Goal: Task Accomplishment & Management: Use online tool/utility

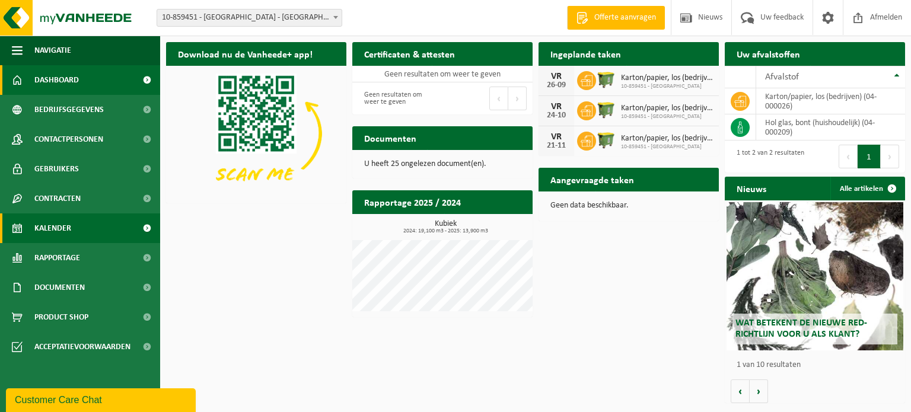
click at [52, 228] on span "Kalender" at bounding box center [52, 229] width 37 height 30
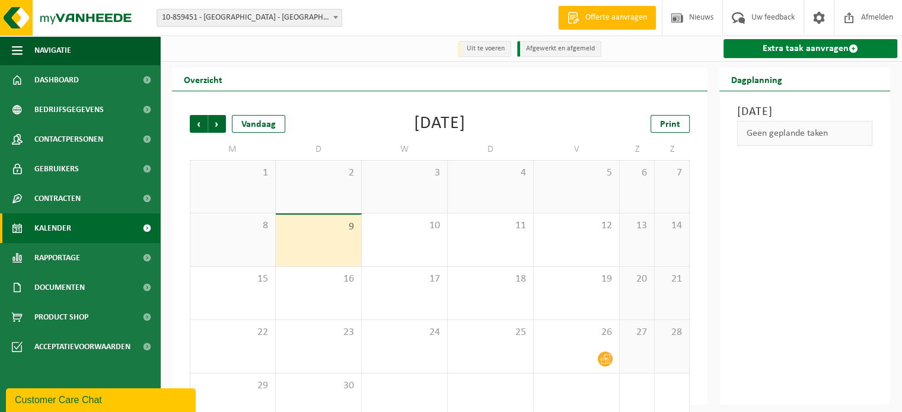
click at [824, 47] on link "Extra taak aanvragen" at bounding box center [811, 48] width 174 height 19
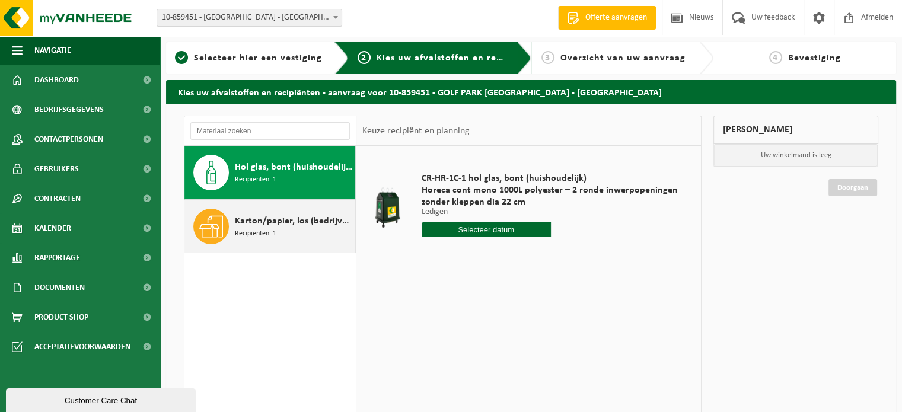
click at [261, 225] on span "Karton/papier, los (bedrijven)" at bounding box center [293, 221] width 117 height 14
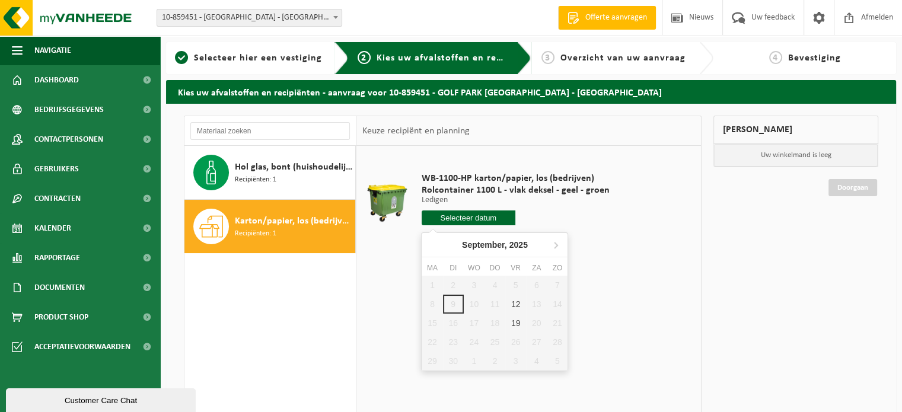
click at [473, 218] on input "text" at bounding box center [469, 218] width 94 height 15
click at [516, 310] on div "12" at bounding box center [516, 304] width 21 height 19
type input "Van 2025-09-12"
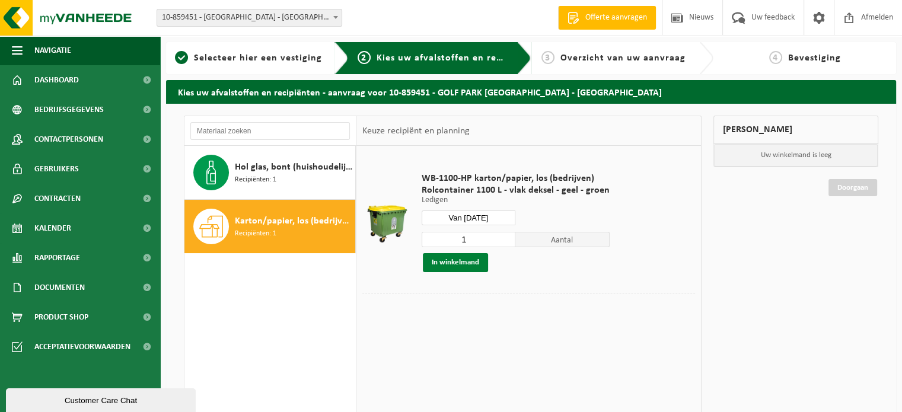
click at [447, 263] on button "In winkelmand" at bounding box center [455, 262] width 65 height 19
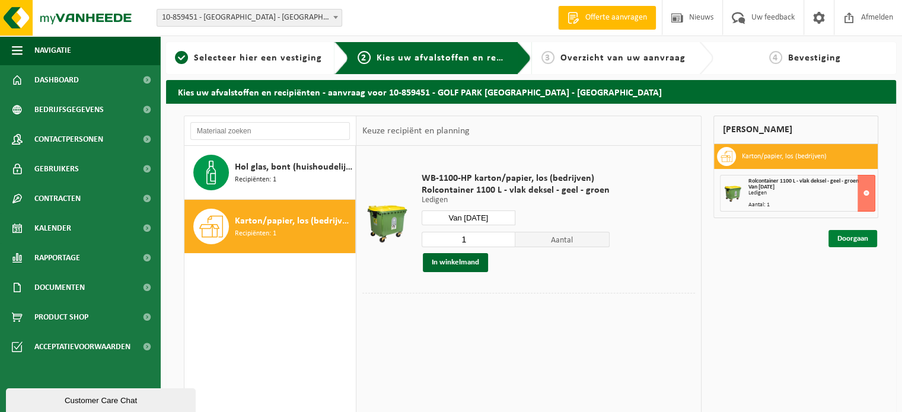
click at [854, 241] on link "Doorgaan" at bounding box center [853, 238] width 49 height 17
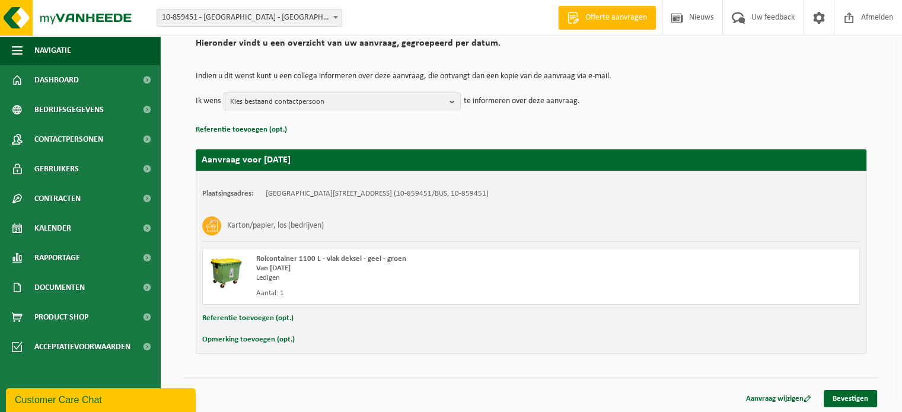
scroll to position [96, 0]
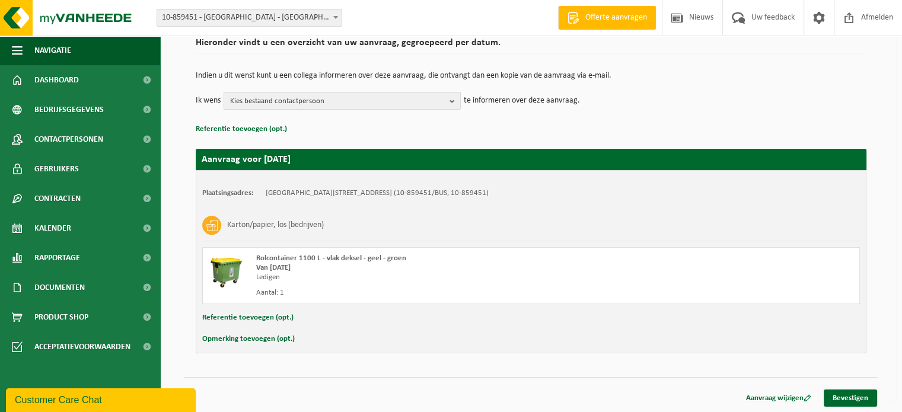
click at [852, 407] on div "Navigatie Offerte aanvragen Nieuws Uw feedback Afmelden Dashboard Bedrijfsgegev…" at bounding box center [451, 158] width 902 height 509
click at [852, 387] on div "Aanvraag wijzigen Bevestigen" at bounding box center [531, 383] width 695 height 12
click at [854, 396] on link "Bevestigen" at bounding box center [850, 398] width 53 height 17
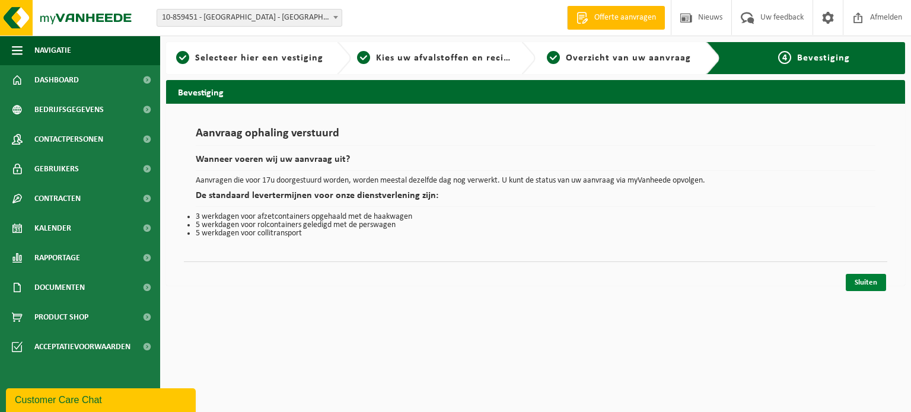
click at [870, 290] on link "Sluiten" at bounding box center [866, 282] width 40 height 17
